Goal: Find specific page/section: Locate a particular part of the current website

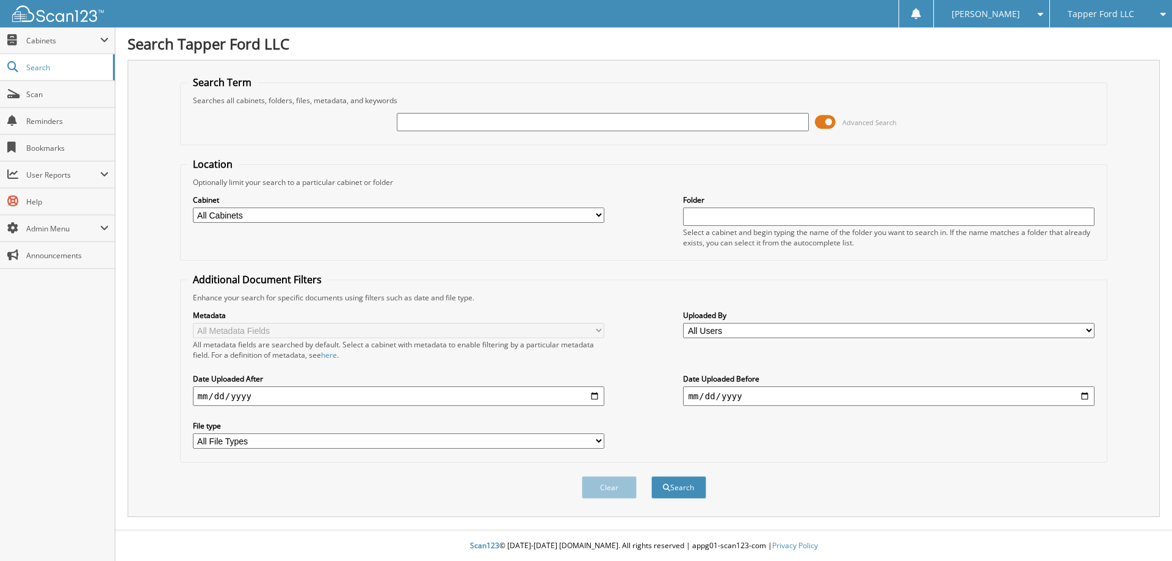
click at [448, 126] on input "text" at bounding box center [602, 122] width 411 height 18
type input "f6320"
click at [651, 476] on button "Search" at bounding box center [678, 487] width 55 height 23
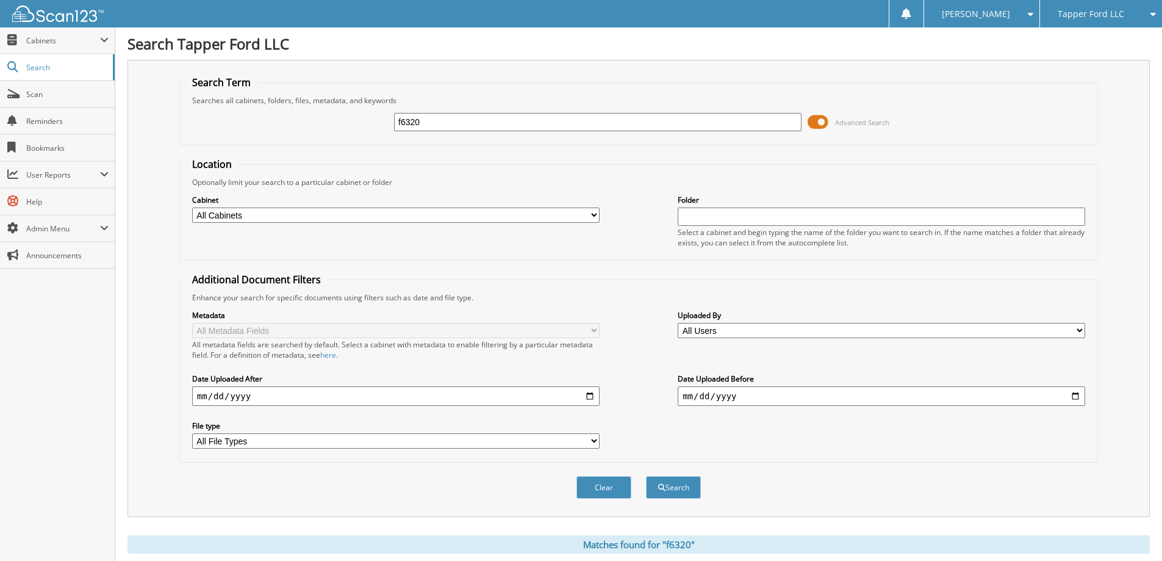
click at [437, 122] on input "f6320" at bounding box center [598, 122] width 408 height 18
type input "f6321"
click at [646, 476] on button "Search" at bounding box center [673, 487] width 55 height 23
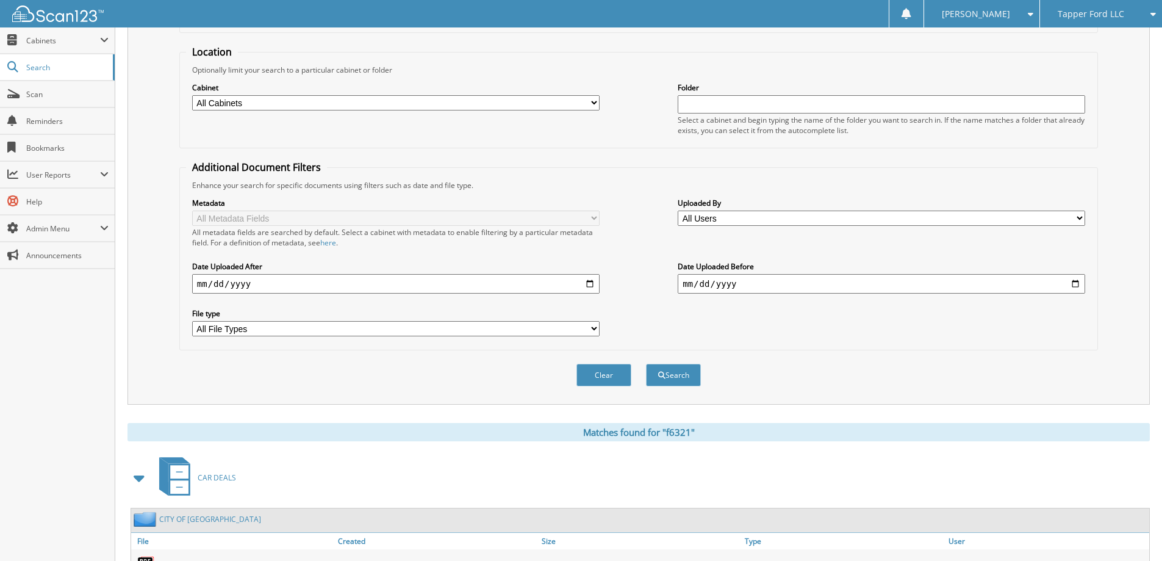
scroll to position [189, 0]
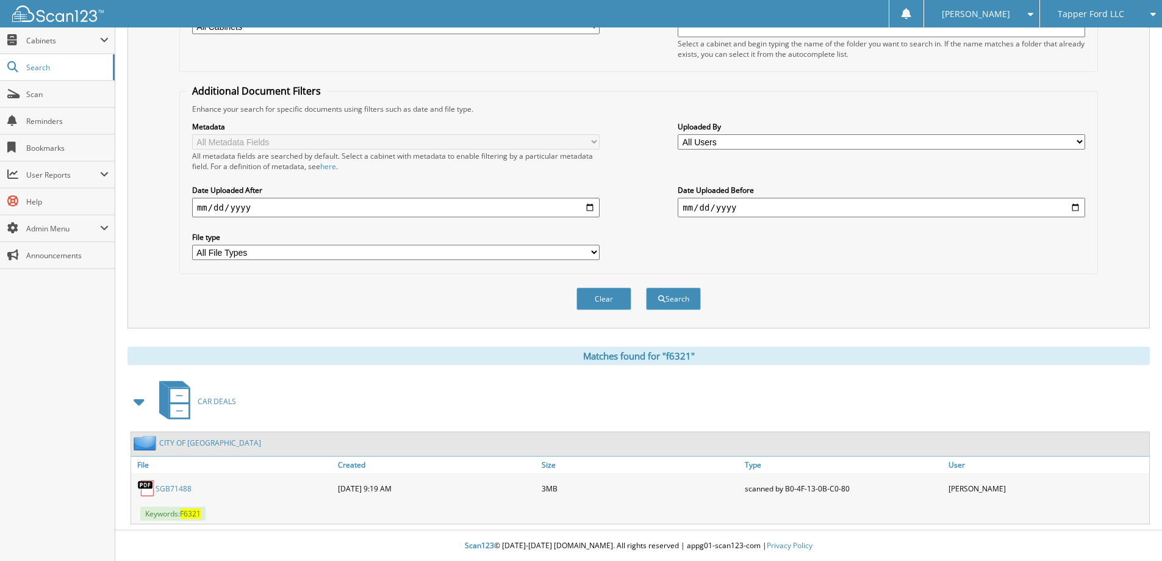
click at [198, 442] on link "CITY OF [GEOGRAPHIC_DATA]" at bounding box center [210, 443] width 102 height 10
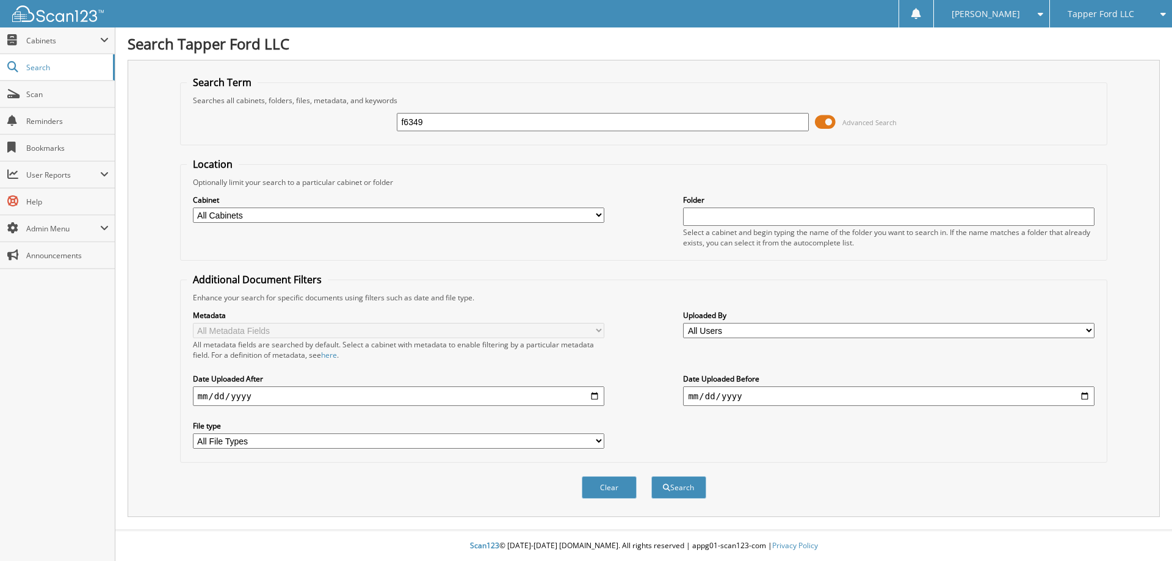
type input "f6349"
click at [651, 476] on button "Search" at bounding box center [678, 487] width 55 height 23
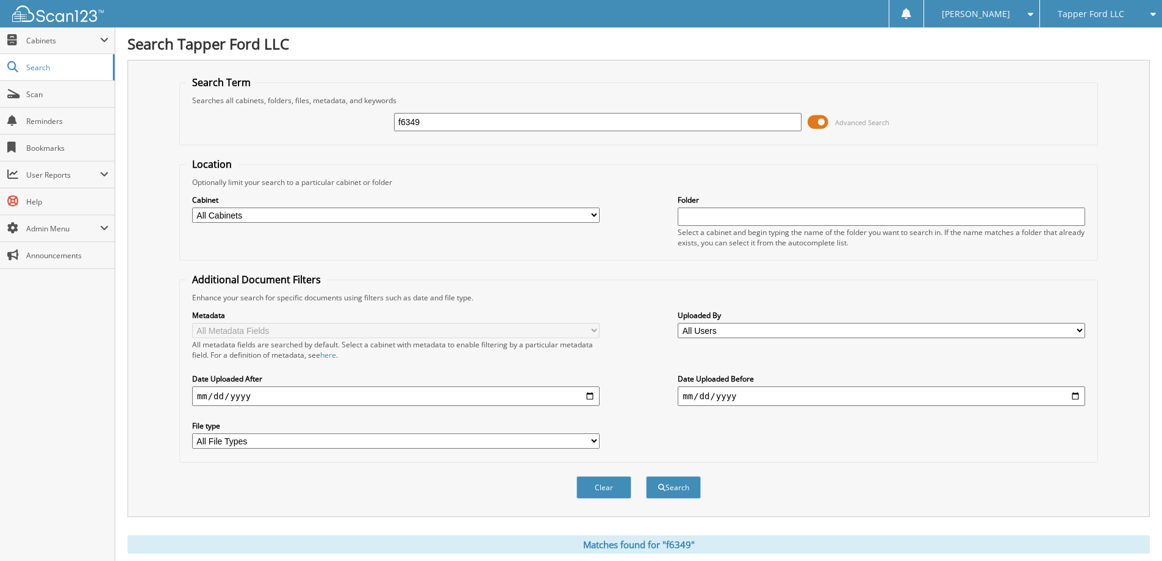
scroll to position [189, 0]
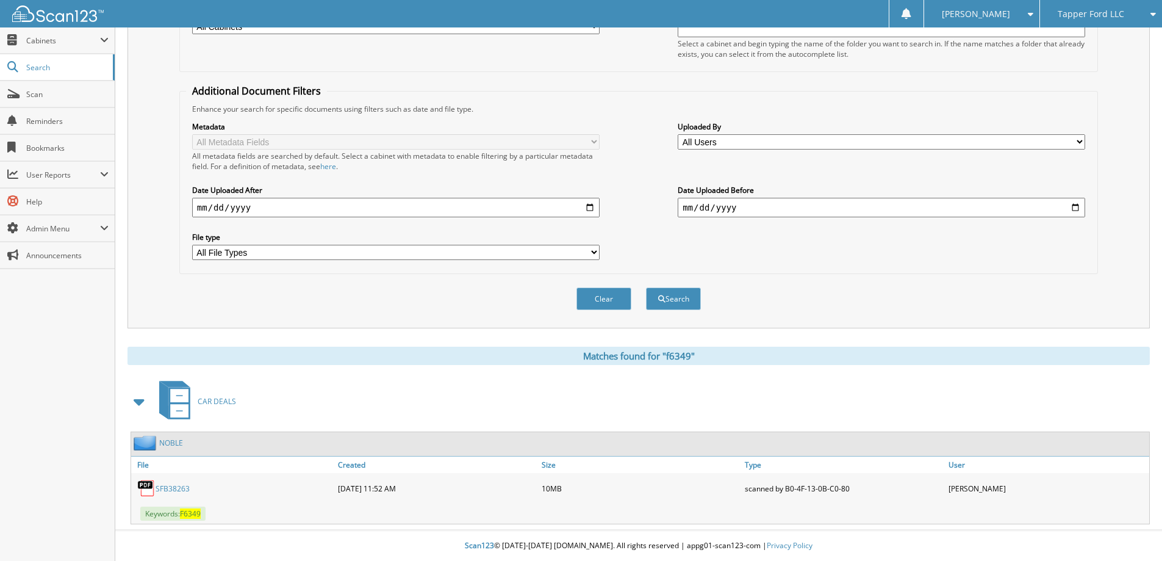
click at [171, 488] on link "SFB38263" at bounding box center [173, 488] width 34 height 10
